Goal: Information Seeking & Learning: Compare options

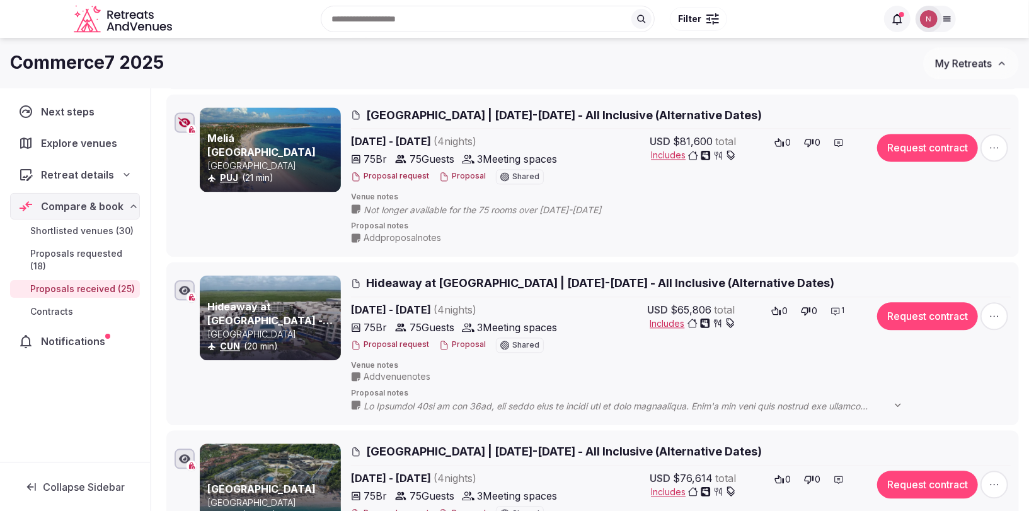
scroll to position [1656, 0]
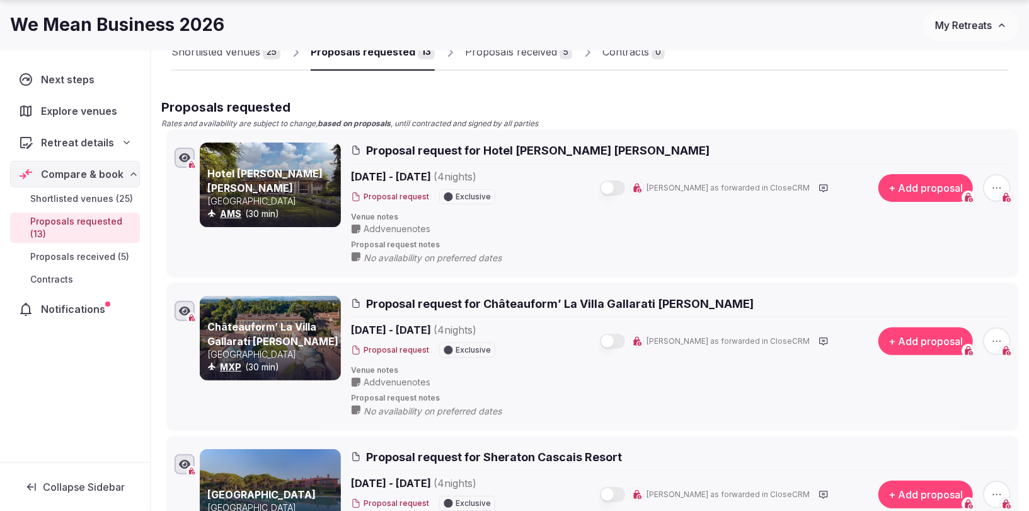
scroll to position [105, 0]
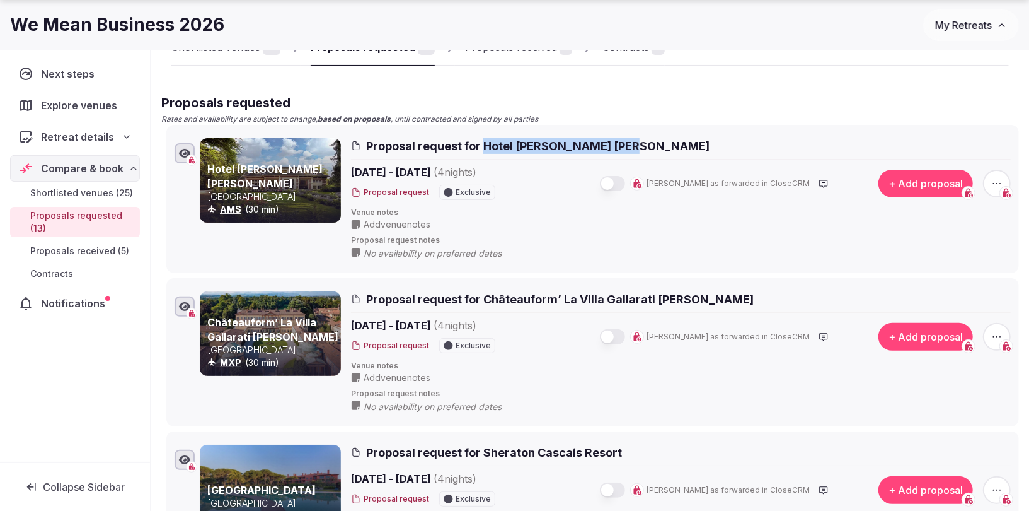
drag, startPoint x: 648, startPoint y: 140, endPoint x: 482, endPoint y: 148, distance: 166.6
click at [482, 148] on h2 "Proposal request for Hotel Ernst Sillem Hoeve" at bounding box center [681, 146] width 660 height 16
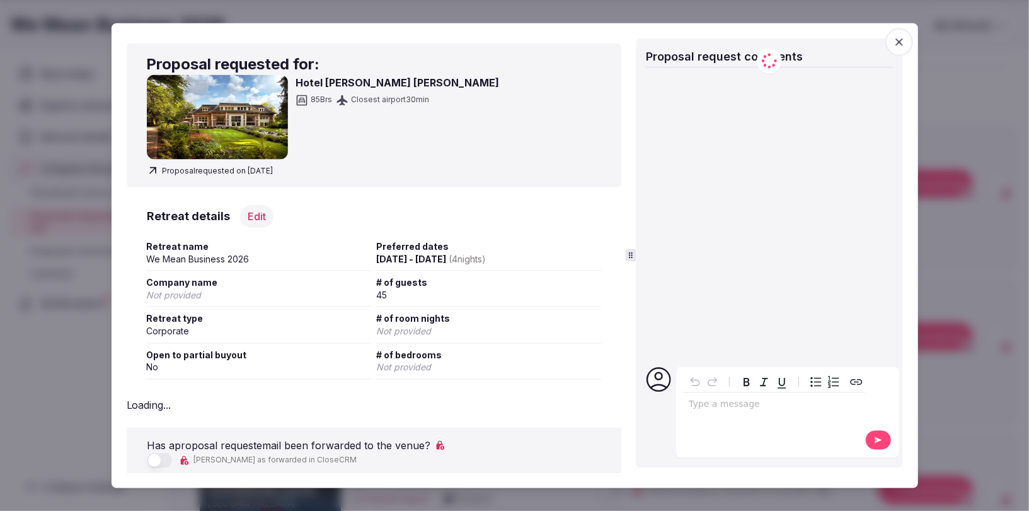
copy span "Hotel Ernst Sillem Hoeve"
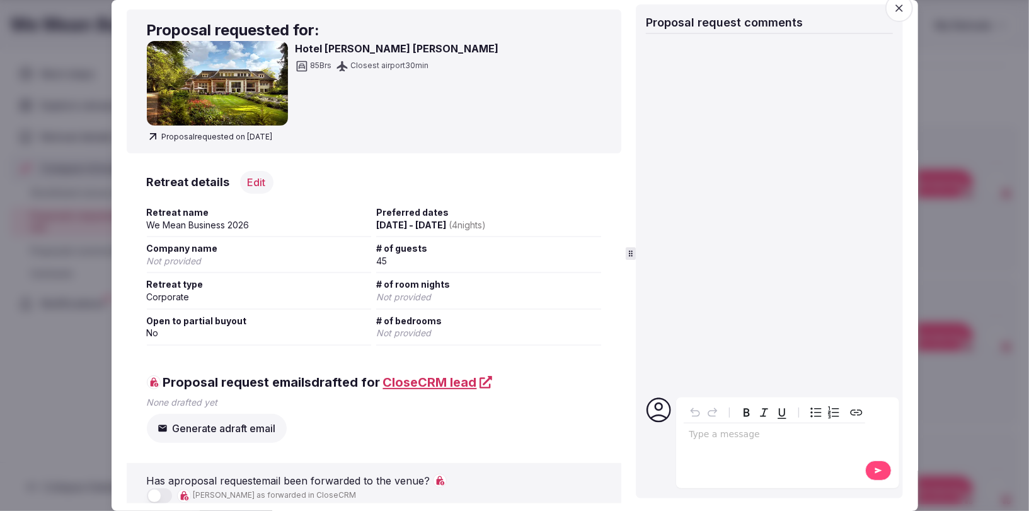
scroll to position [16, 0]
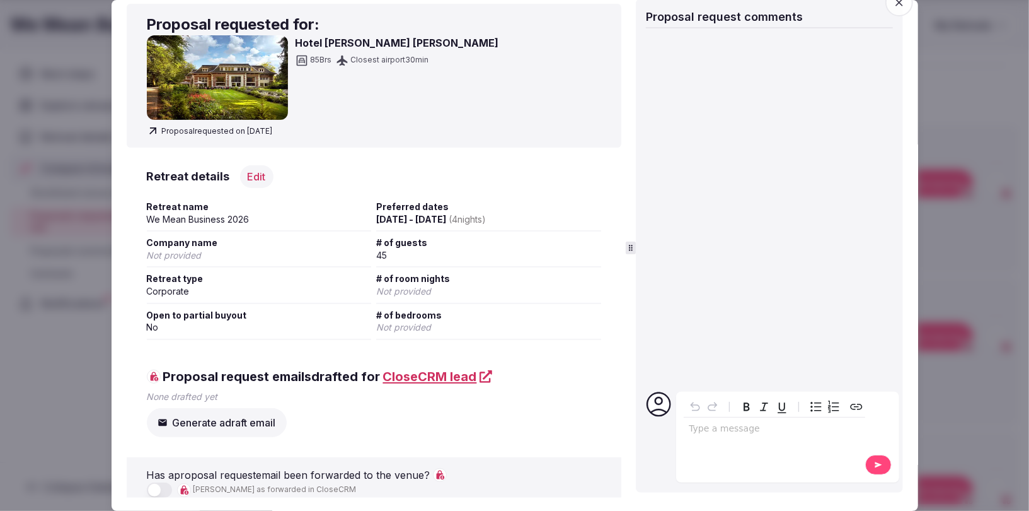
click at [900, 7] on icon "button" at bounding box center [899, 2] width 13 height 13
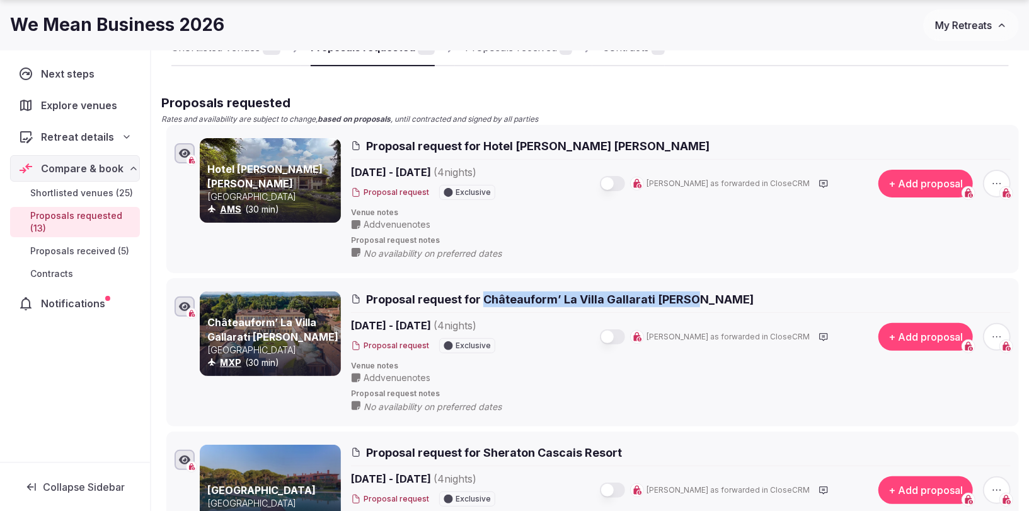
drag, startPoint x: 714, startPoint y: 296, endPoint x: 483, endPoint y: 292, distance: 230.7
click at [483, 292] on h2 "Proposal request for Châteauform’ La Villa Gallarati Scotti" at bounding box center [681, 299] width 660 height 16
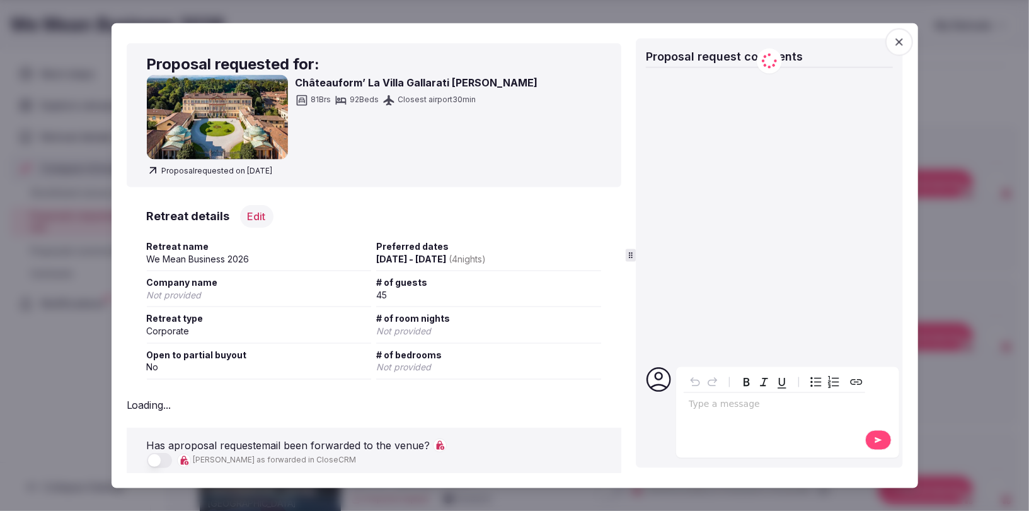
copy span "Châteauform’ La Villa Gallarati Scotti"
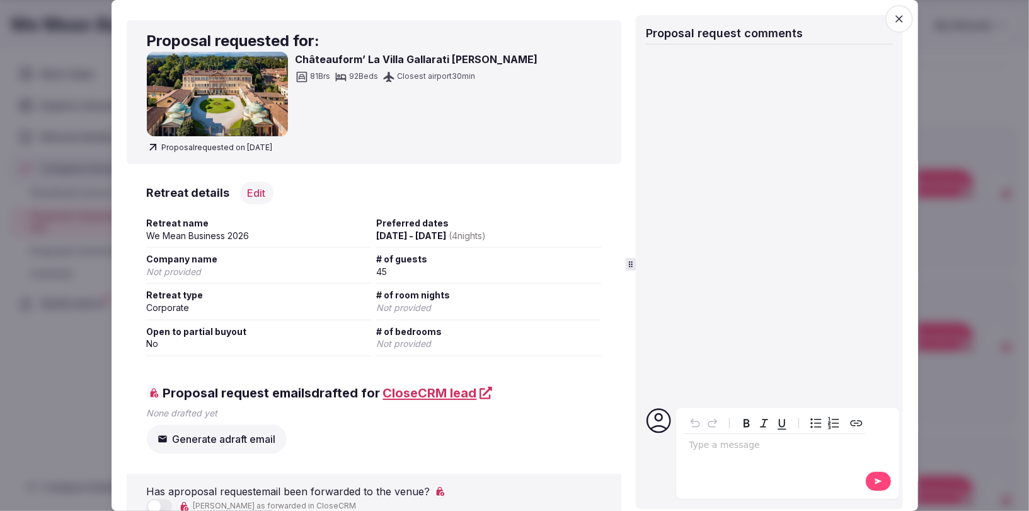
click at [901, 14] on span "button" at bounding box center [900, 19] width 28 height 28
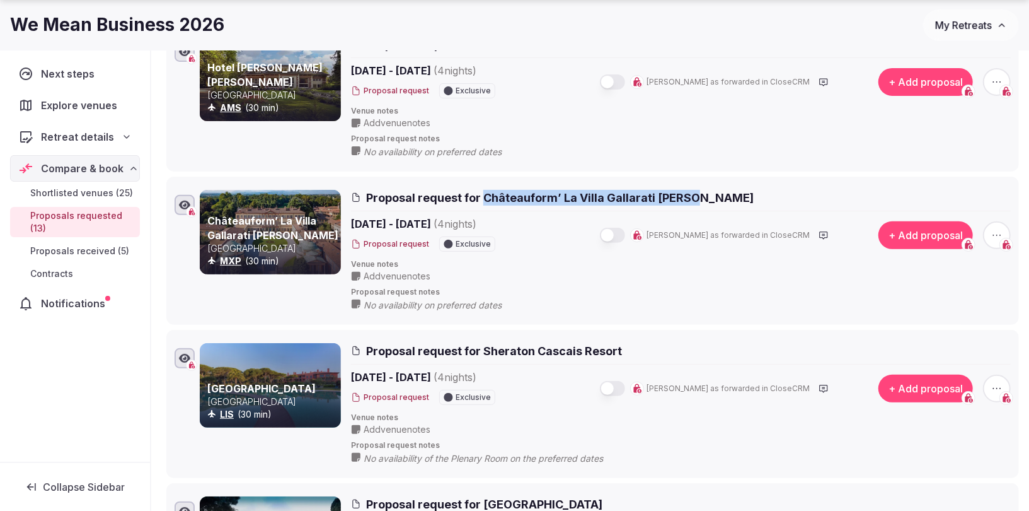
scroll to position [210, 0]
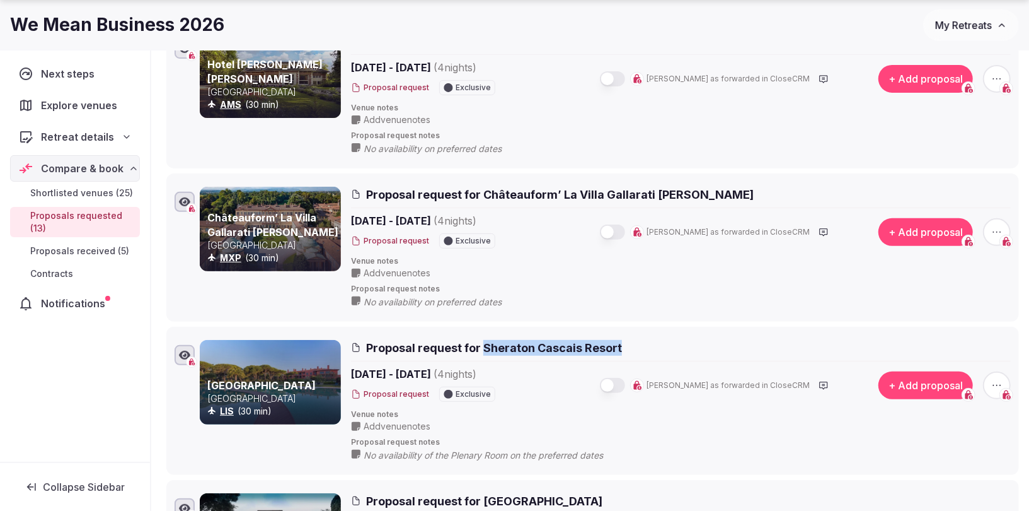
drag, startPoint x: 656, startPoint y: 338, endPoint x: 480, endPoint y: 349, distance: 176.2
click at [480, 349] on h2 "Proposal request for Sheraton Cascais Resort" at bounding box center [681, 348] width 660 height 16
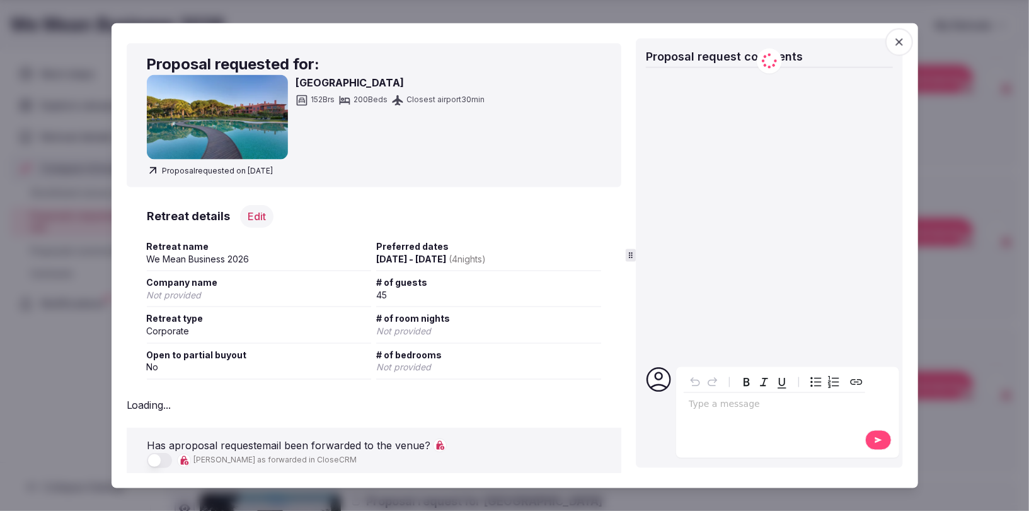
copy span "Sheraton Cascais Resort"
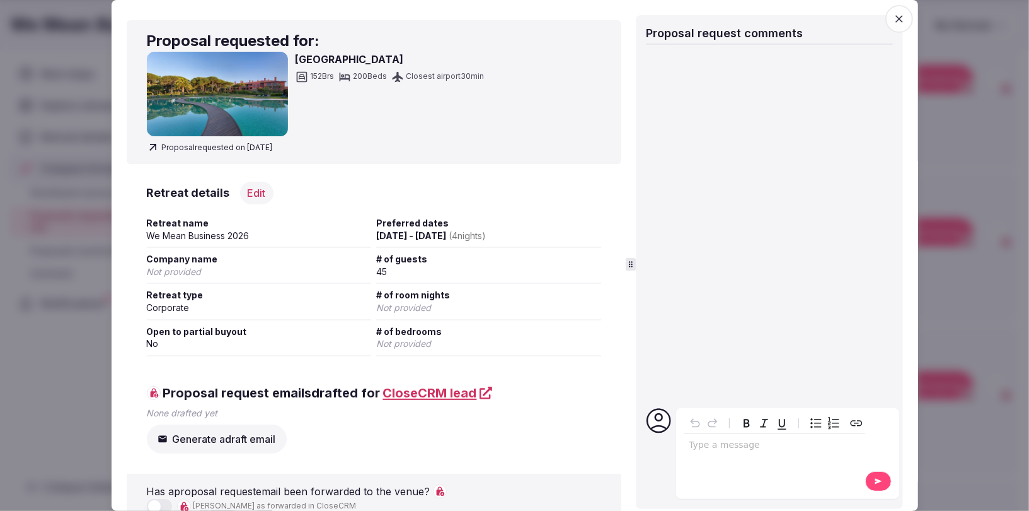
click at [900, 23] on icon "button" at bounding box center [899, 19] width 13 height 13
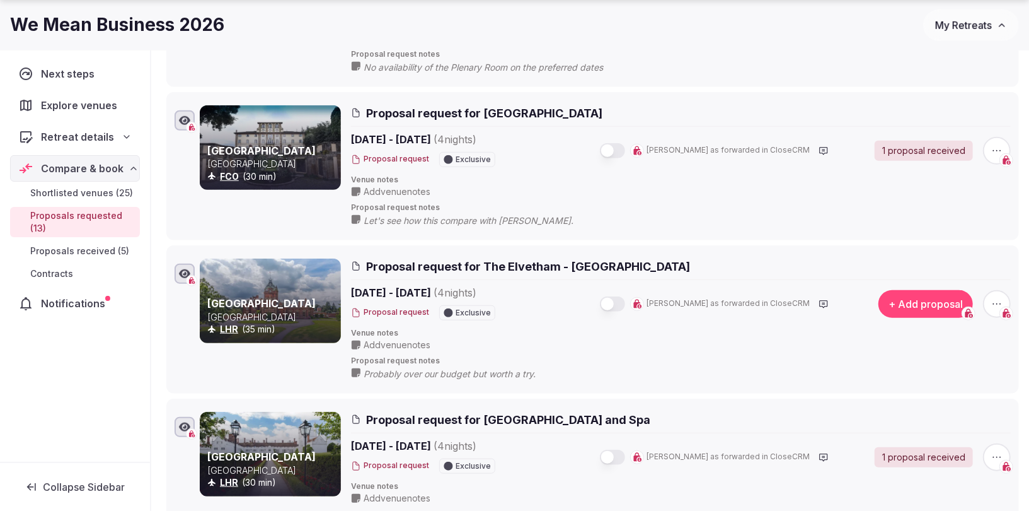
scroll to position [673, 0]
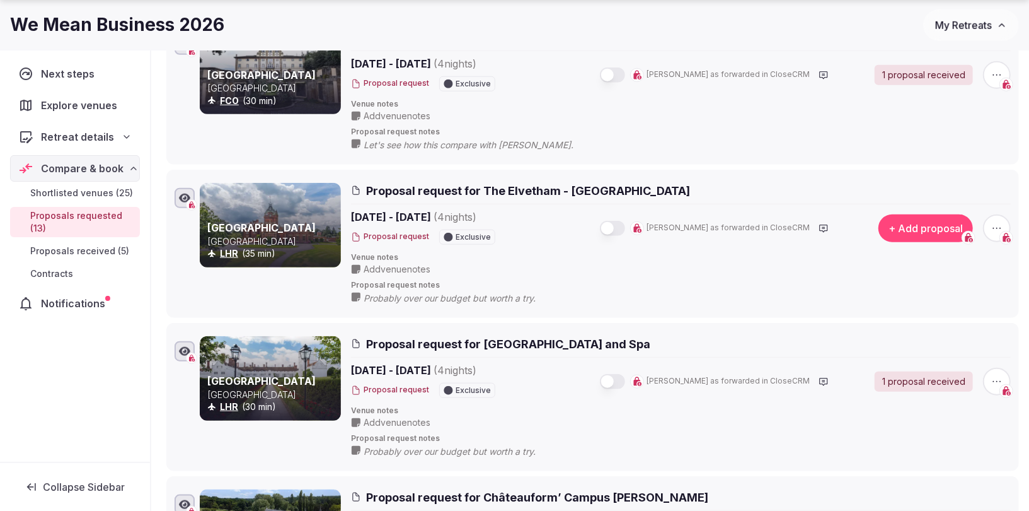
drag, startPoint x: 701, startPoint y: 187, endPoint x: 479, endPoint y: 183, distance: 221.9
click at [479, 183] on h2 "Proposal request for The Elvetham - Country House Hotel" at bounding box center [681, 191] width 660 height 16
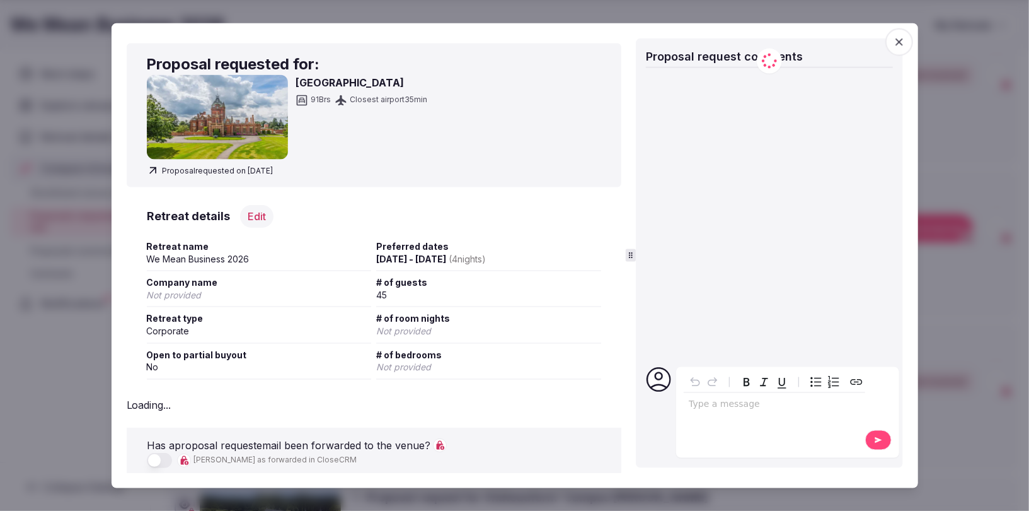
copy span "The Elvetham - Country House Hotel"
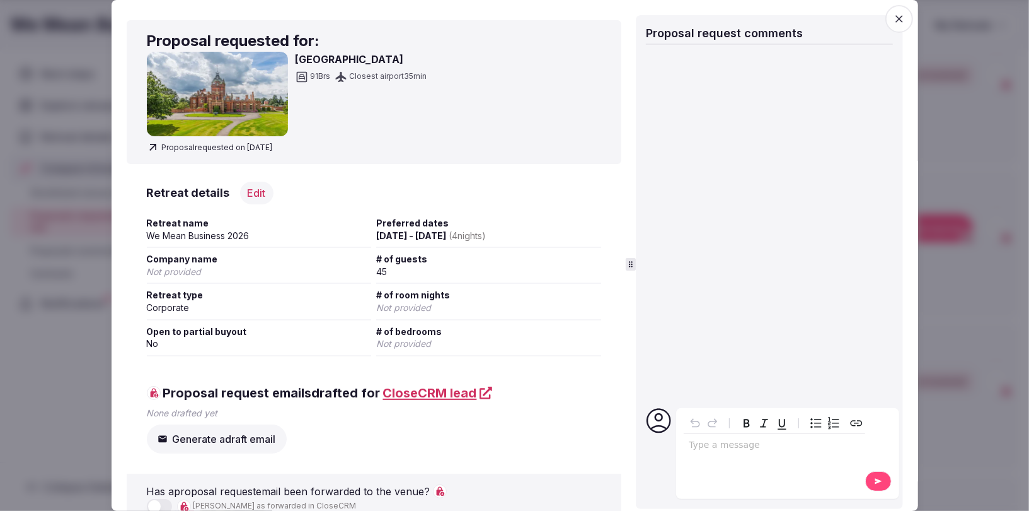
click at [898, 17] on icon "button" at bounding box center [899, 19] width 13 height 13
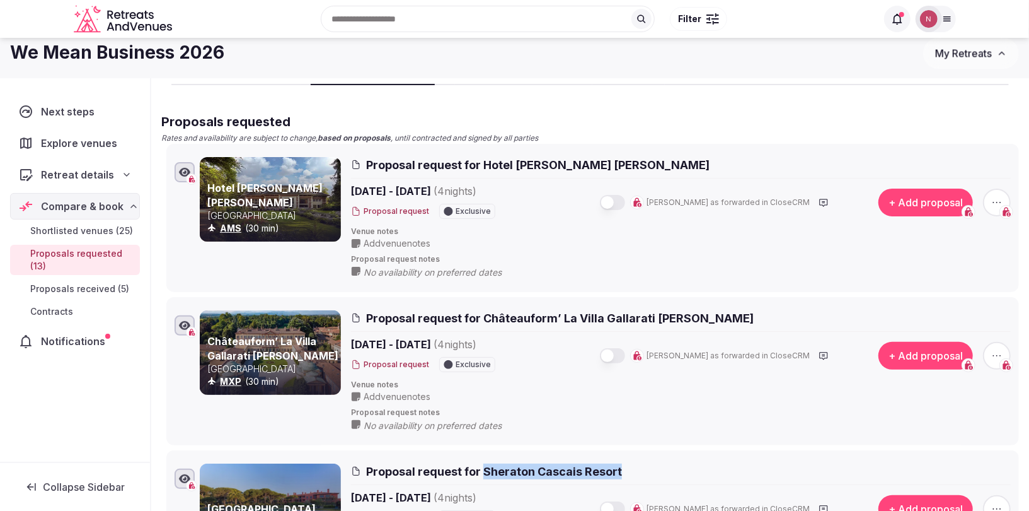
scroll to position [0, 0]
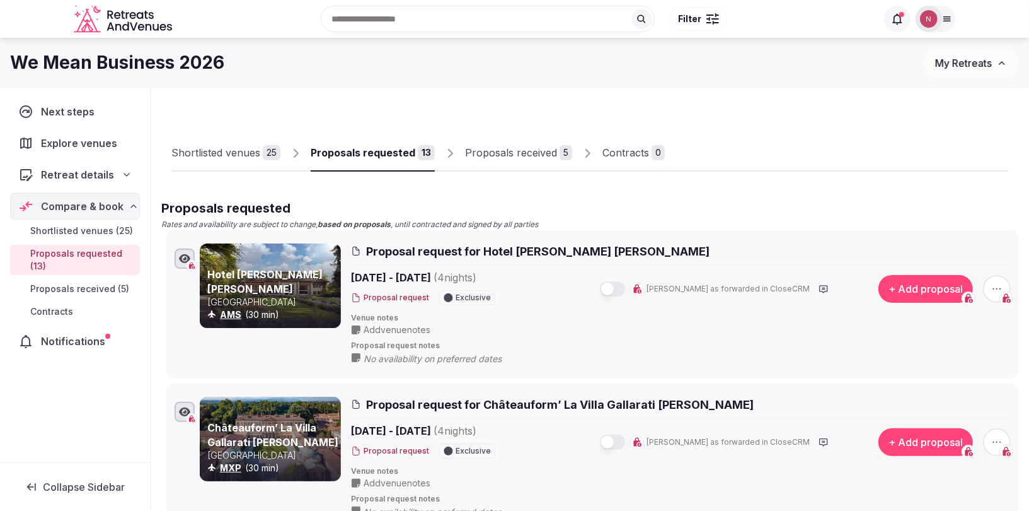
click at [501, 151] on div "Proposals received" at bounding box center [511, 152] width 92 height 15
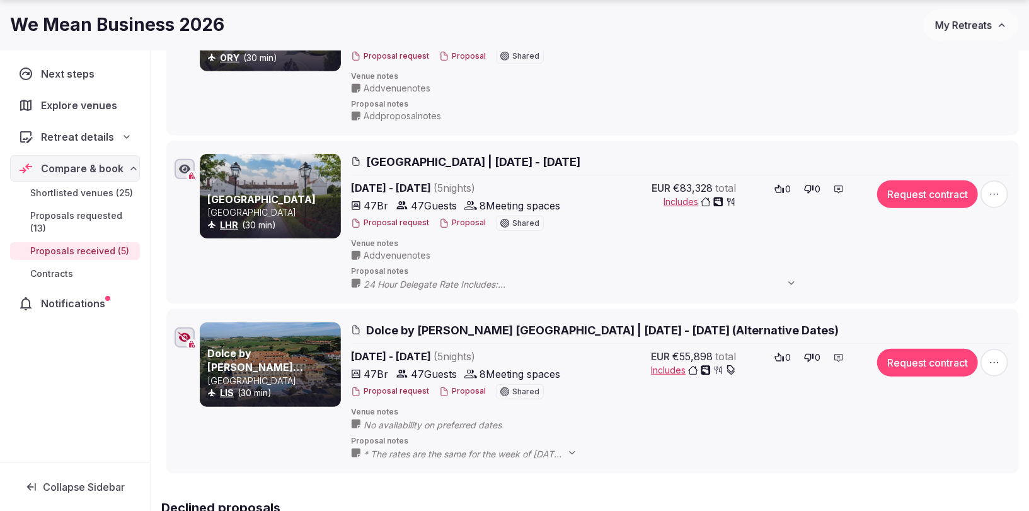
scroll to position [604, 0]
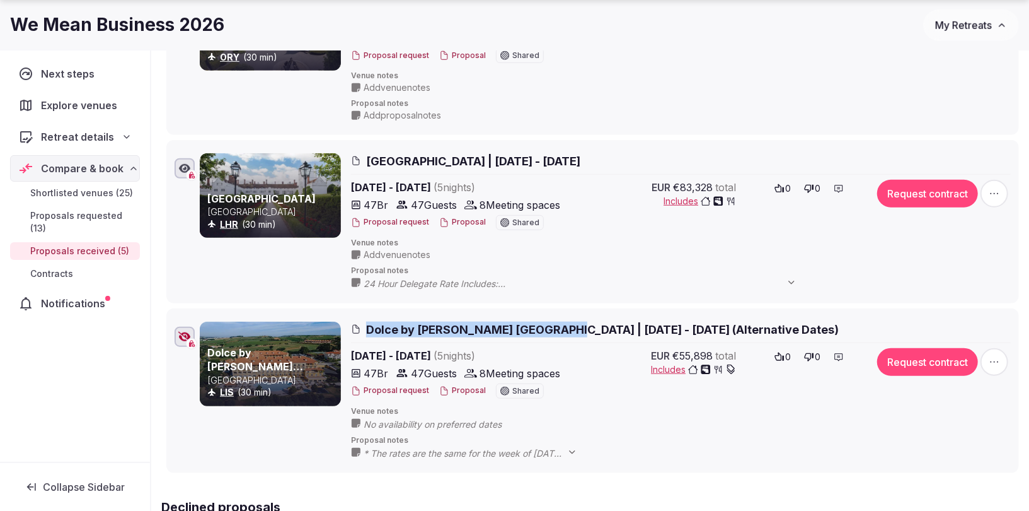
drag, startPoint x: 362, startPoint y: 310, endPoint x: 576, endPoint y: 322, distance: 214.7
click at [576, 322] on li "Dolce by Wyndham CampoReal Lisboa Portugal LIS (30 min) Dolce by Wyndham CampoR…" at bounding box center [592, 390] width 853 height 165
copy span "Dolce by Wyndham CampoReal Lisboa"
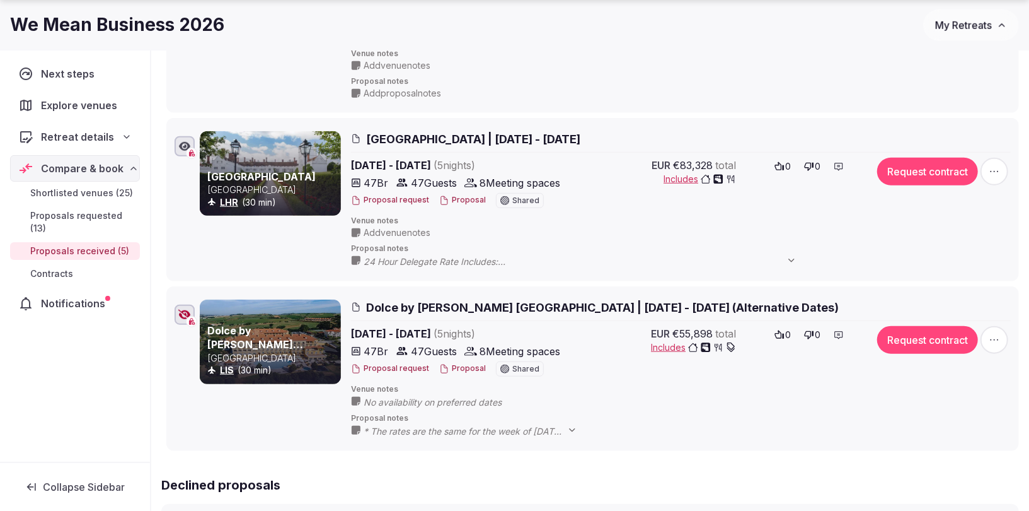
click at [475, 311] on div "Dolce by Wyndham CampoReal Lisboa | May 17 - 22, 2026 (Alternative Dates)" at bounding box center [681, 309] width 660 height 21
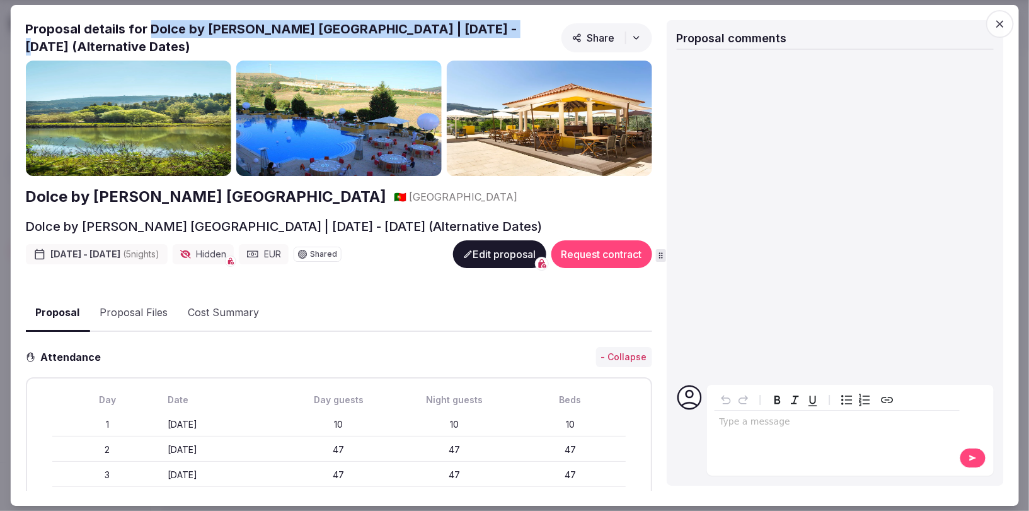
drag, startPoint x: 149, startPoint y: 28, endPoint x: 523, endPoint y: 26, distance: 373.2
click at [523, 26] on h2 "Proposal details for Dolce by Wyndham CampoReal Lisboa | May 17 - 22, 2026 (Alt…" at bounding box center [290, 37] width 531 height 35
copy h2 "Dolce by Wyndham CampoReal Lisboa | May 17 - 22, 2026"
click at [1002, 23] on icon "button" at bounding box center [1001, 24] width 8 height 8
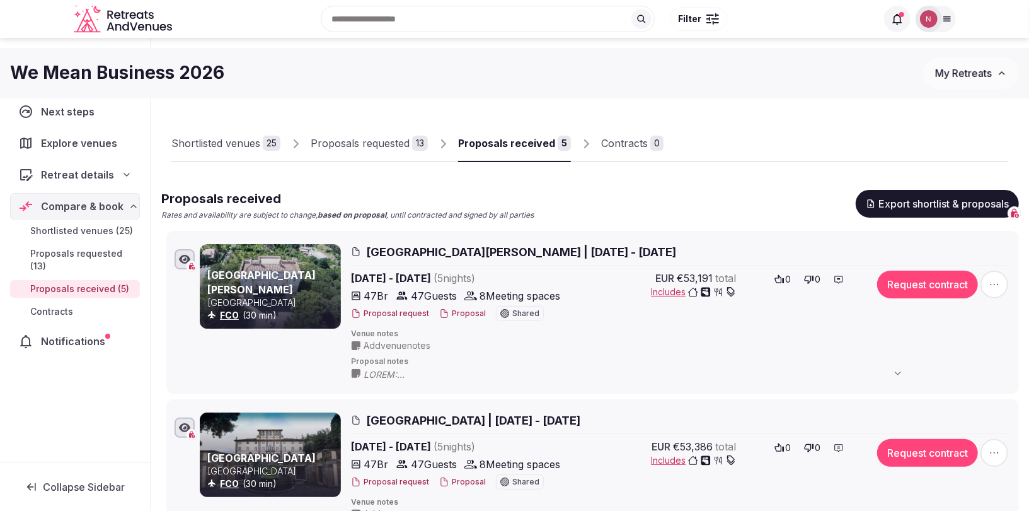
scroll to position [0, 0]
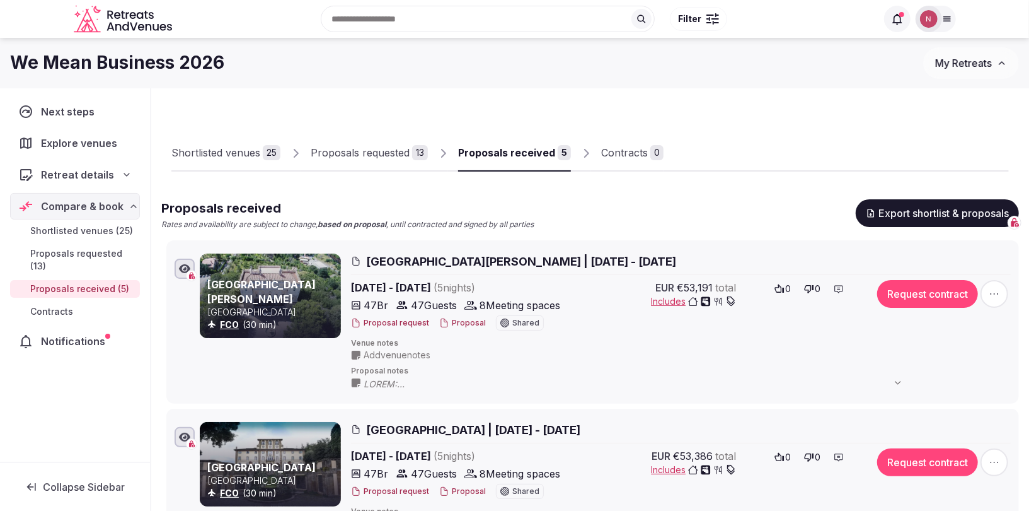
click at [364, 156] on div "Proposals requested" at bounding box center [360, 152] width 99 height 15
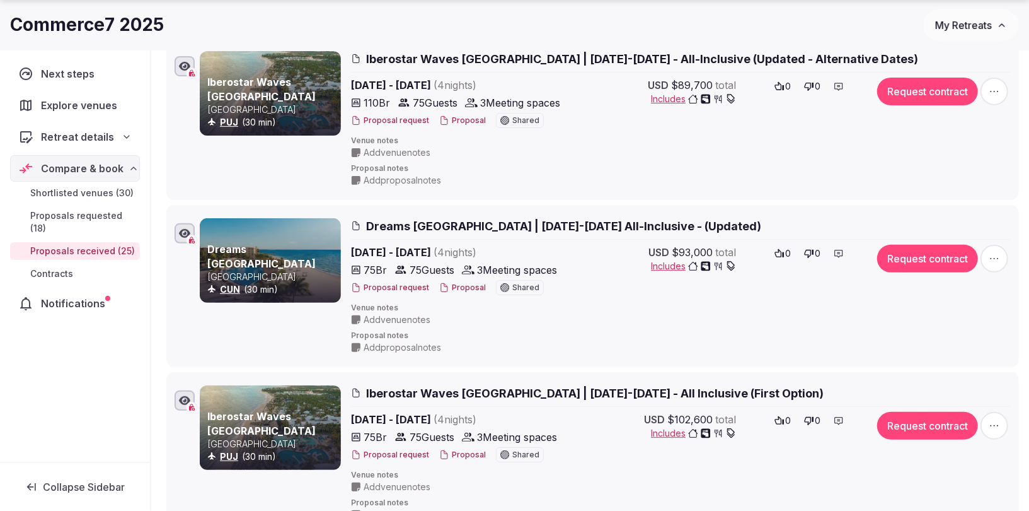
scroll to position [217, 0]
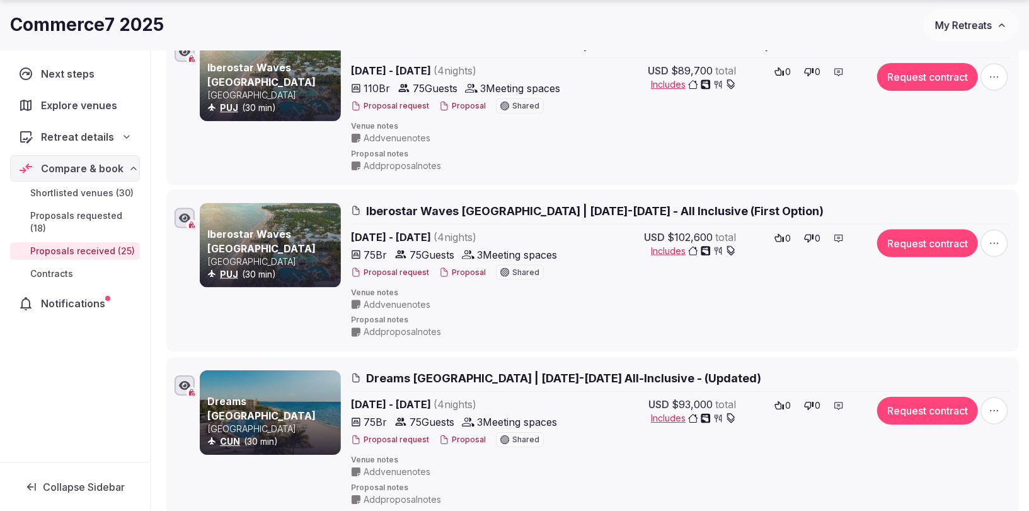
drag, startPoint x: 159, startPoint y: 366, endPoint x: 169, endPoint y: 208, distance: 158.5
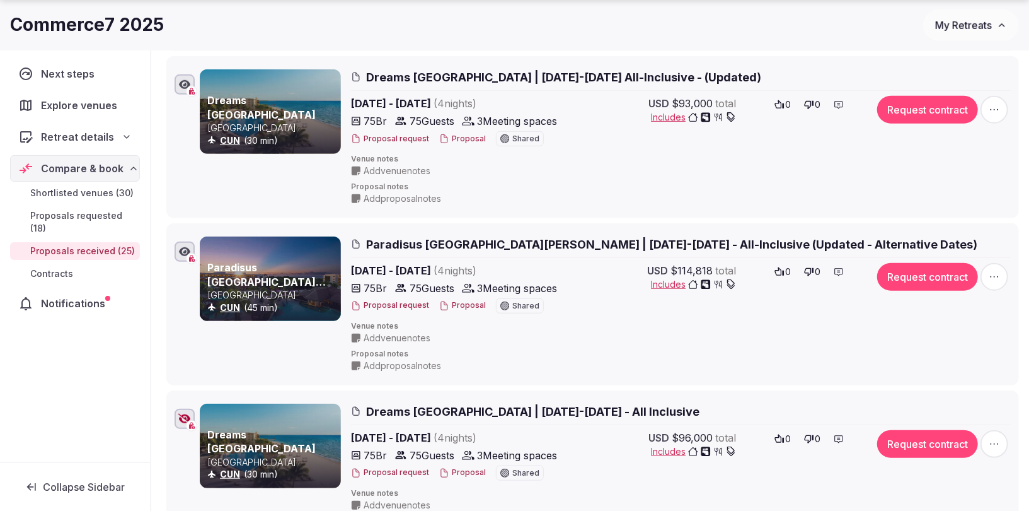
scroll to position [586, 0]
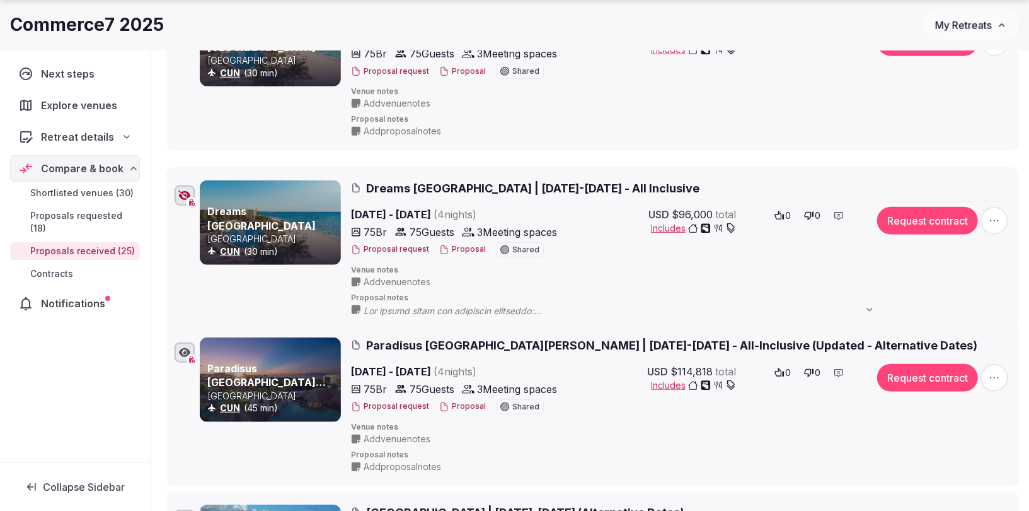
drag, startPoint x: 156, startPoint y: 333, endPoint x: 160, endPoint y: 182, distance: 150.7
click at [159, 178] on icon at bounding box center [157, 177] width 19 height 19
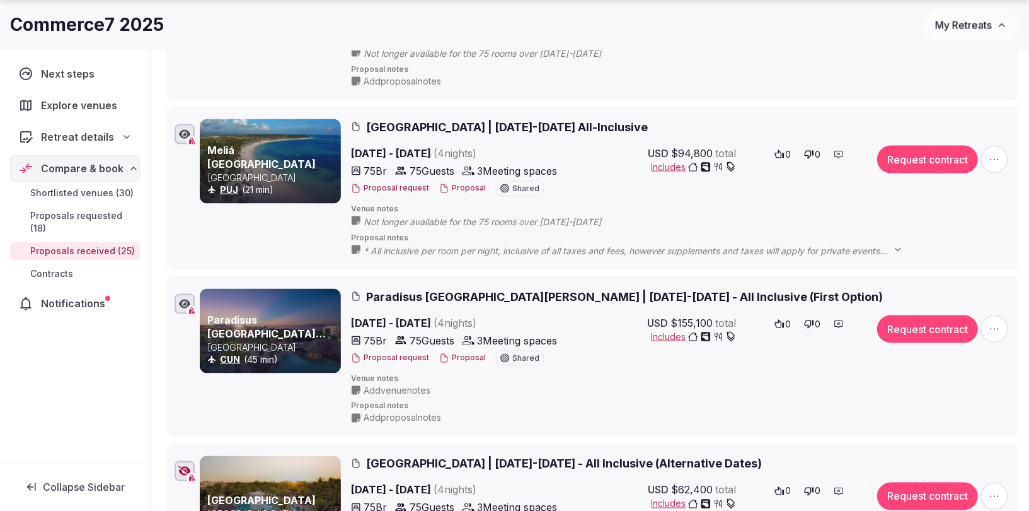
scroll to position [1225, 0]
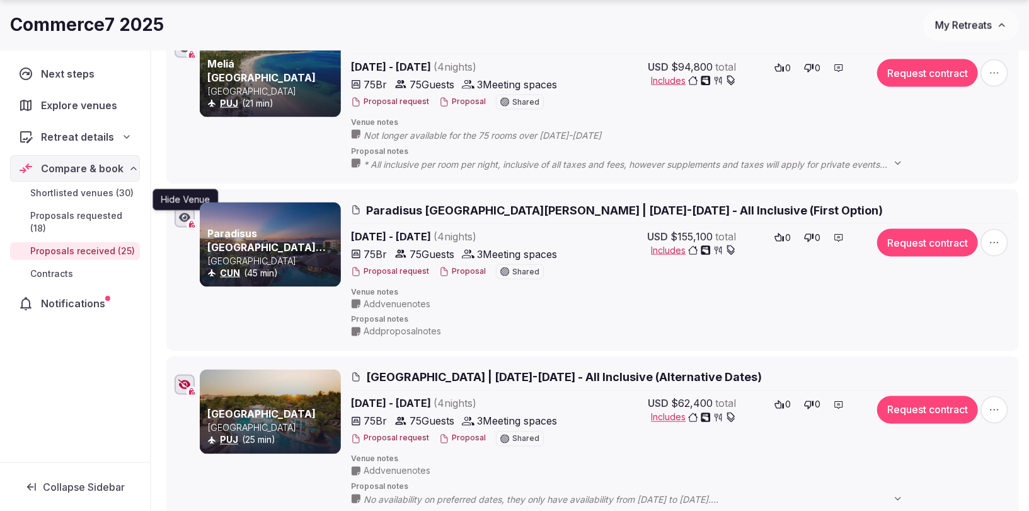
click at [189, 214] on icon "button" at bounding box center [184, 217] width 11 height 10
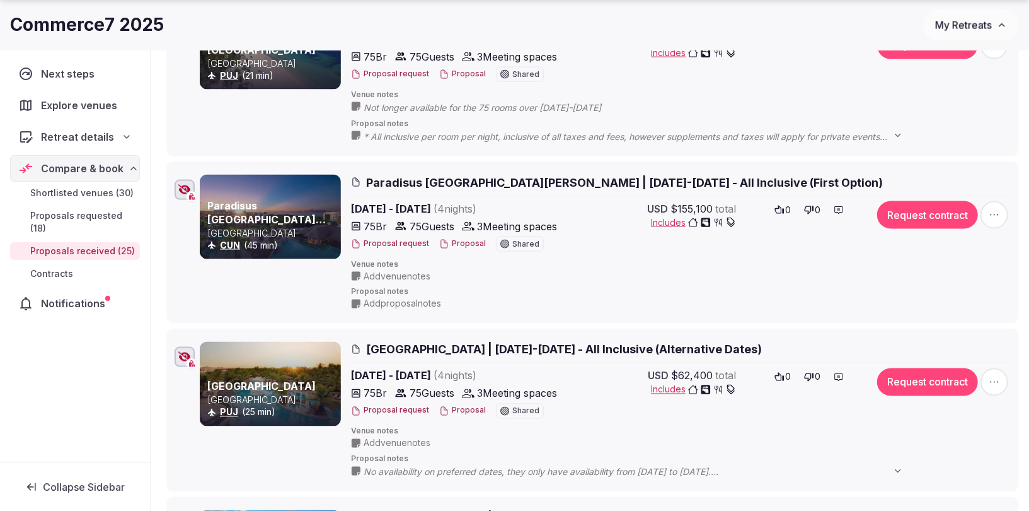
scroll to position [1253, 0]
drag, startPoint x: 366, startPoint y: 329, endPoint x: 509, endPoint y: 339, distance: 143.4
click at [511, 339] on li "Meliá Caribe Beach Resort Dominican Republic PUJ (25 min) Meliá Caribe Beach Re…" at bounding box center [592, 409] width 853 height 163
copy span "[GEOGRAPHIC_DATA]"
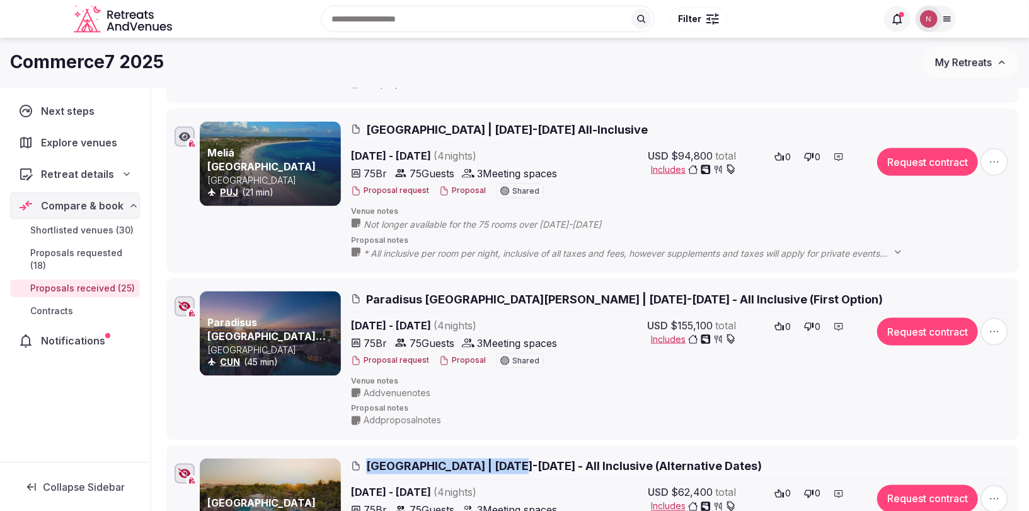
scroll to position [1123, 0]
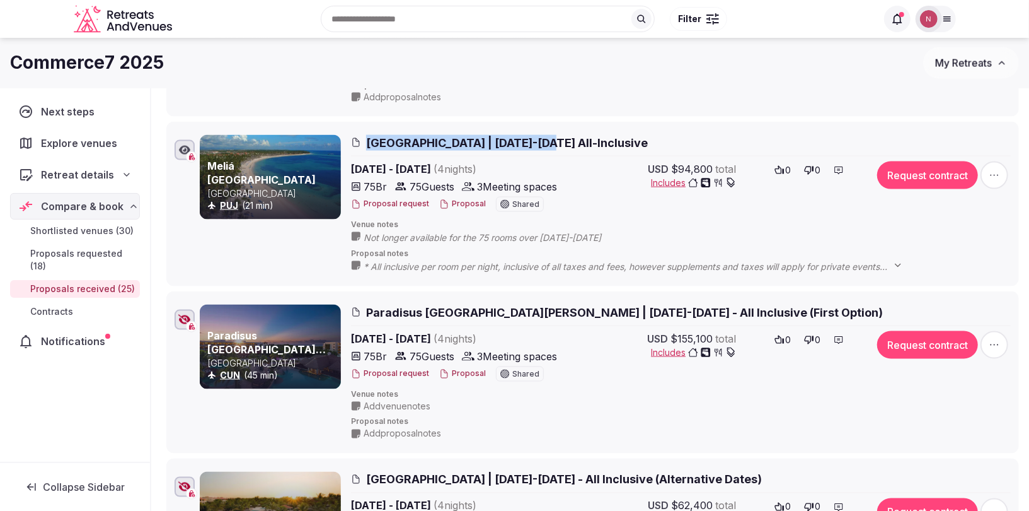
drag, startPoint x: 379, startPoint y: 129, endPoint x: 541, endPoint y: 141, distance: 162.4
click at [541, 141] on li "Meliá Punta Cana Beach Resort Dominican Republic PUJ (21 min) Meliá Punta Cana …" at bounding box center [592, 204] width 853 height 165
copy span "Meliá [GEOGRAPHIC_DATA]"
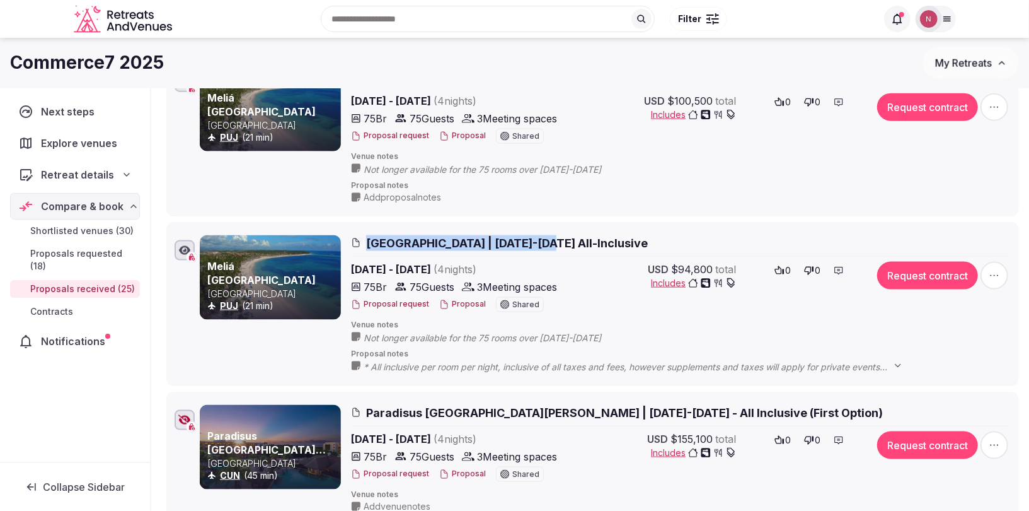
scroll to position [966, 0]
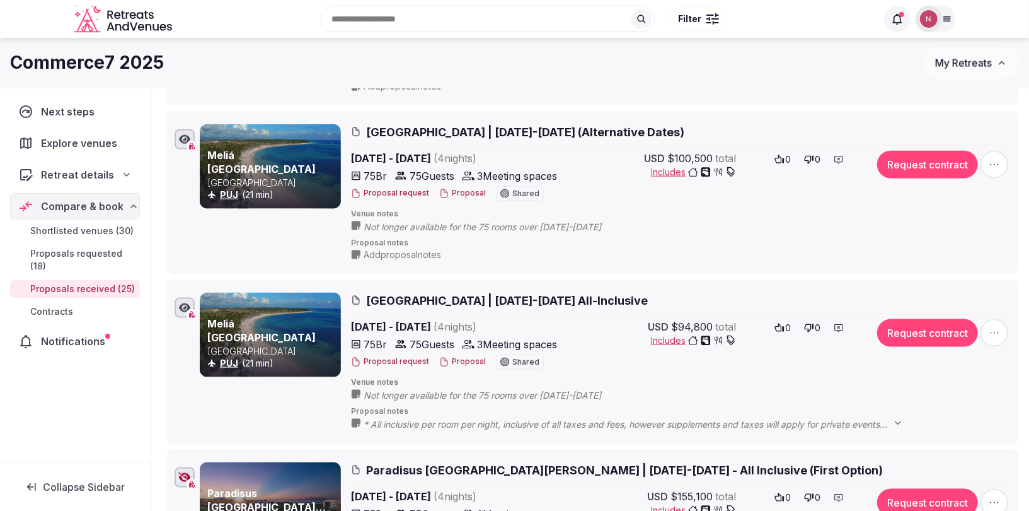
click at [433, 293] on span "[GEOGRAPHIC_DATA] | [DATE]-[DATE] All-Inclusive" at bounding box center [507, 300] width 282 height 16
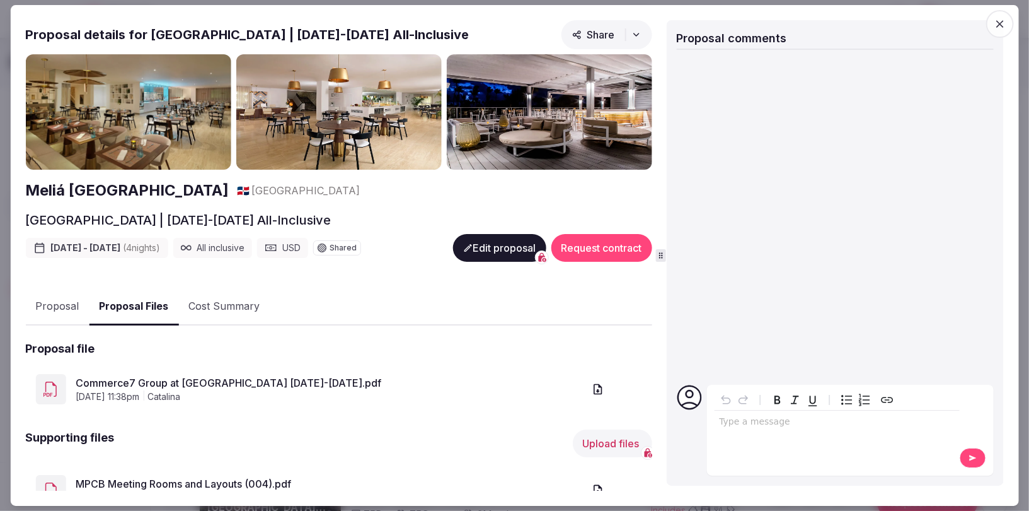
click at [130, 308] on button "Proposal Files" at bounding box center [134, 306] width 90 height 37
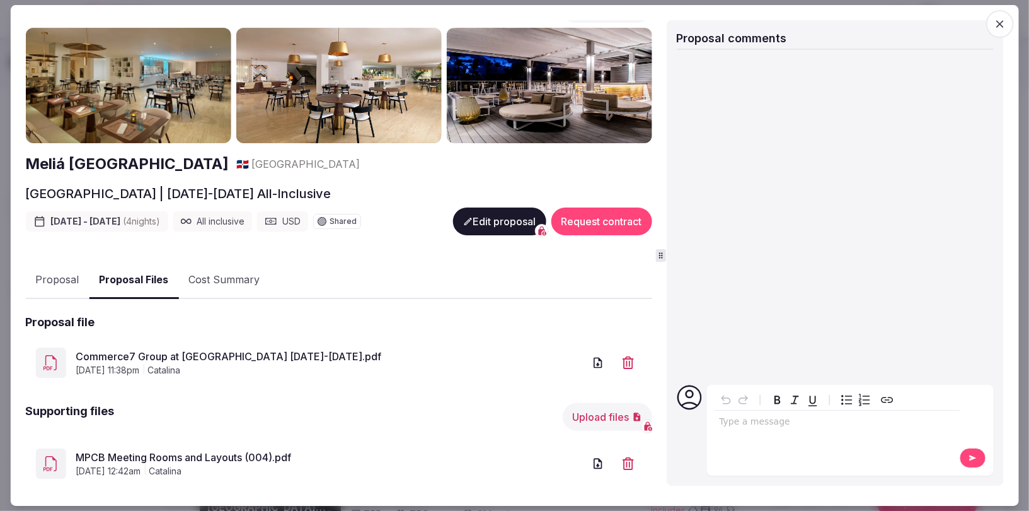
drag, startPoint x: 258, startPoint y: 161, endPoint x: 14, endPoint y: 154, distance: 244.0
click at [14, 154] on div "Proposal Proposal Proposal details for Meliá Punta Cana Beach Resort | December…" at bounding box center [514, 255] width 1009 height 501
click at [1002, 23] on icon "button" at bounding box center [1000, 24] width 13 height 13
